Goal: Navigation & Orientation: Find specific page/section

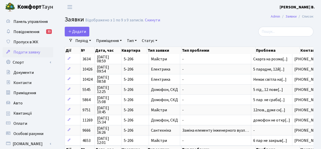
select select "25"
click at [25, 20] on span "Панель управління" at bounding box center [30, 22] width 34 height 6
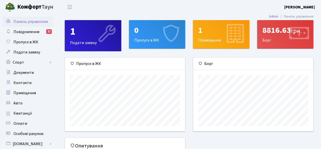
scroll to position [73, 120]
